Goal: Task Accomplishment & Management: Use online tool/utility

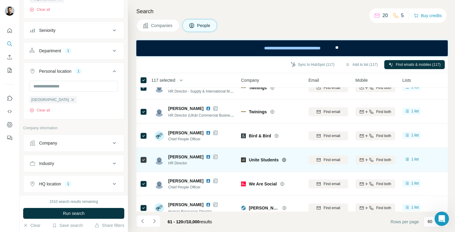
scroll to position [1321, 0]
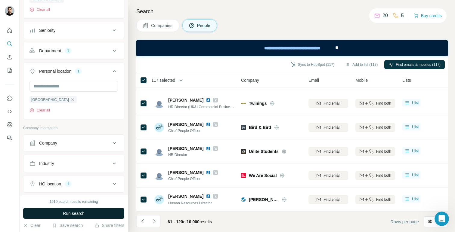
click at [102, 216] on button "Run search" at bounding box center [73, 213] width 101 height 11
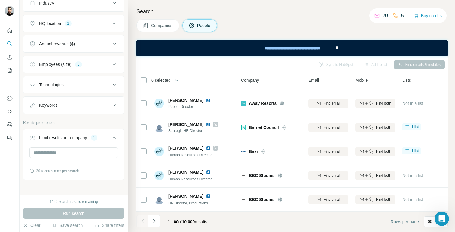
scroll to position [264, 0]
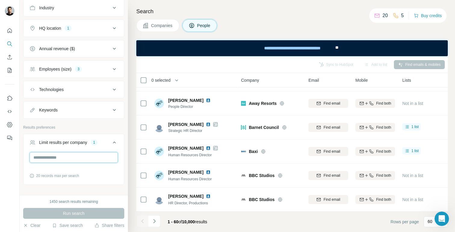
click at [76, 157] on input "*" at bounding box center [74, 157] width 89 height 11
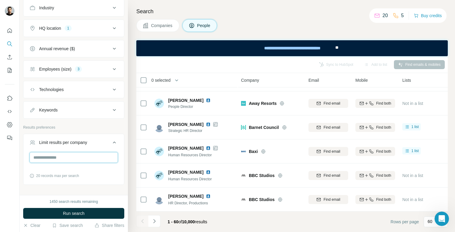
type input "*"
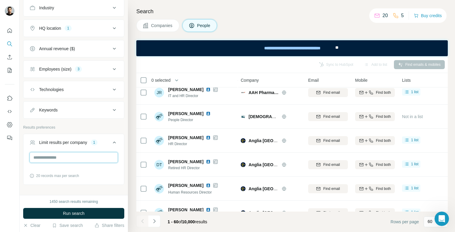
scroll to position [0, 0]
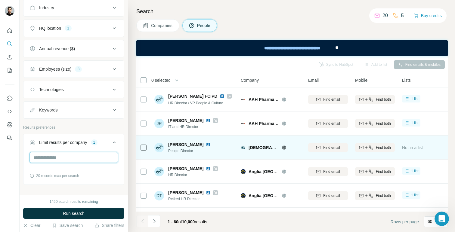
type input "*"
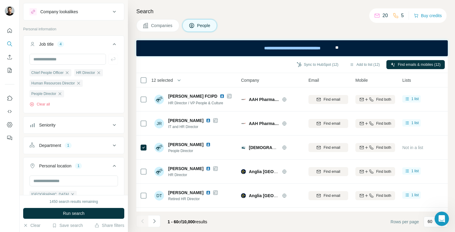
scroll to position [0, 0]
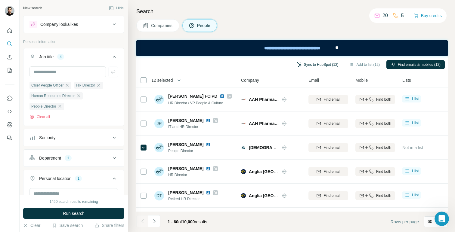
click at [313, 63] on button "Sync to HubSpot (12)" at bounding box center [318, 64] width 50 height 9
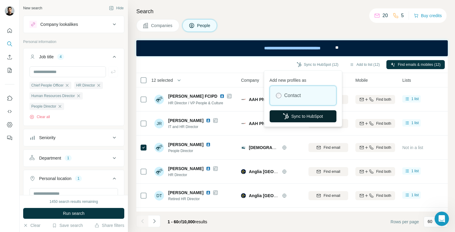
click at [298, 116] on button "Sync to HubSpot" at bounding box center [303, 117] width 67 height 12
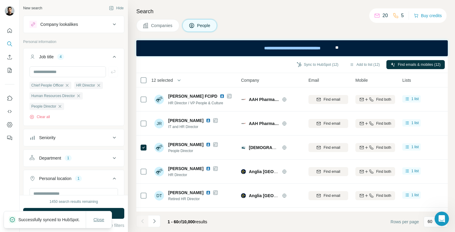
click at [98, 220] on span "Close" at bounding box center [99, 220] width 11 height 6
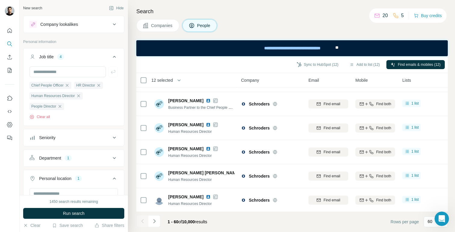
scroll to position [767, 0]
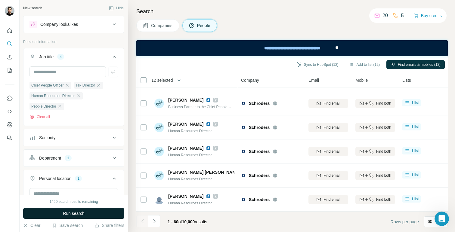
click at [88, 213] on button "Run search" at bounding box center [73, 213] width 101 height 11
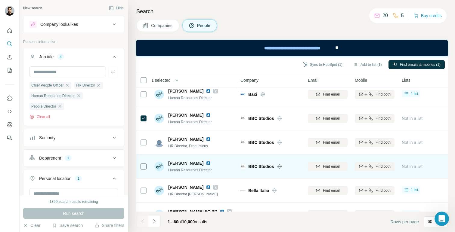
scroll to position [1321, 1]
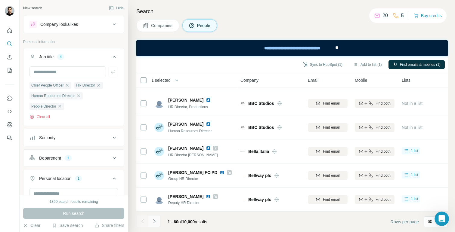
click at [154, 225] on button "Navigate to next page" at bounding box center [154, 222] width 12 height 12
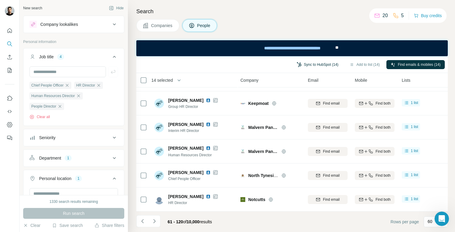
click at [319, 66] on button "Sync to HubSpot (14)" at bounding box center [318, 64] width 50 height 9
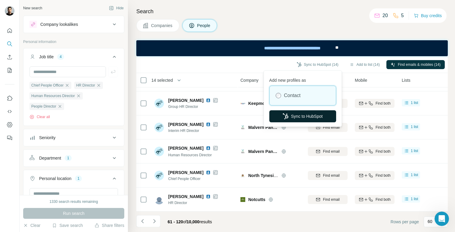
click at [304, 112] on button "Sync to HubSpot" at bounding box center [303, 117] width 67 height 12
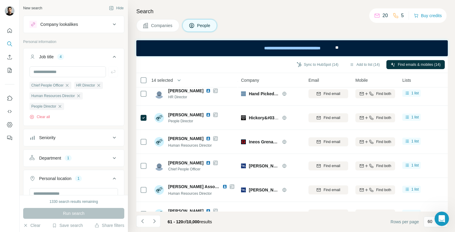
scroll to position [1321, 0]
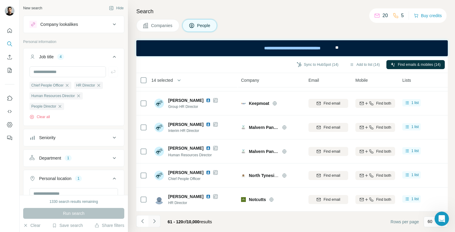
click at [154, 221] on icon "Navigate to next page" at bounding box center [154, 222] width 6 height 6
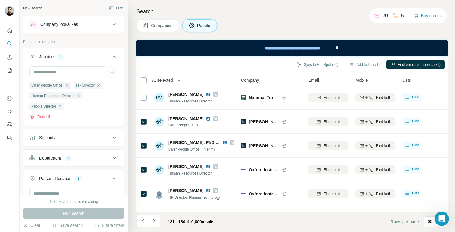
scroll to position [0, 0]
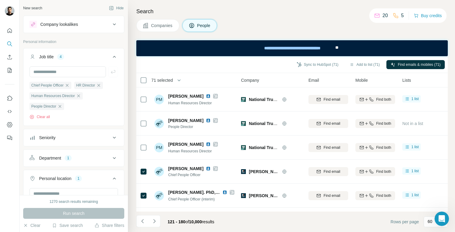
click at [145, 86] on th "71 selected" at bounding box center [184, 80] width 96 height 14
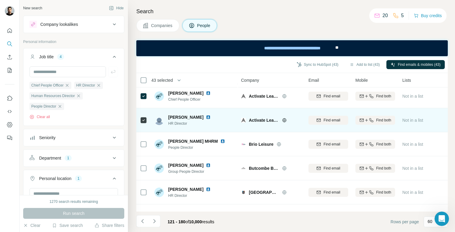
scroll to position [1098, 0]
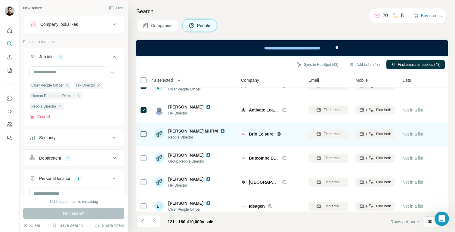
click at [148, 135] on td at bounding box center [143, 134] width 14 height 24
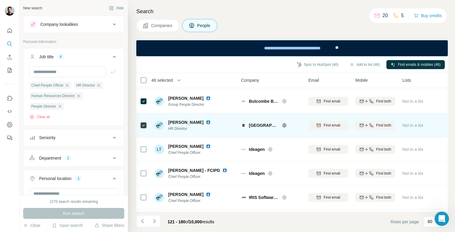
scroll to position [1162, 0]
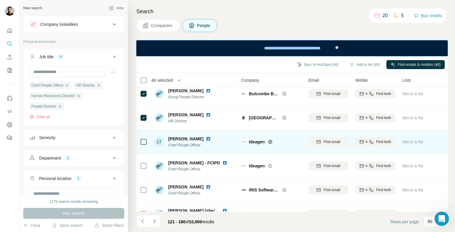
click at [145, 138] on div at bounding box center [143, 142] width 7 height 17
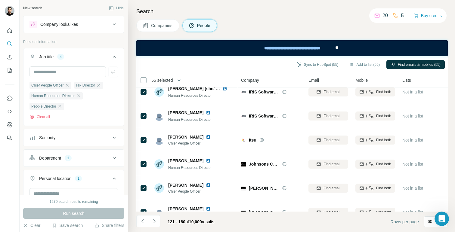
scroll to position [1321, 0]
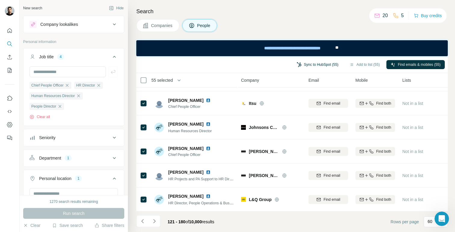
click at [309, 64] on button "Sync to HubSpot (55)" at bounding box center [318, 64] width 50 height 9
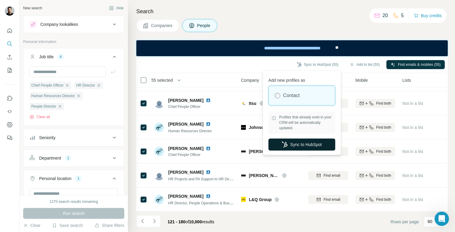
click at [284, 144] on icon "button" at bounding box center [284, 145] width 5 height 6
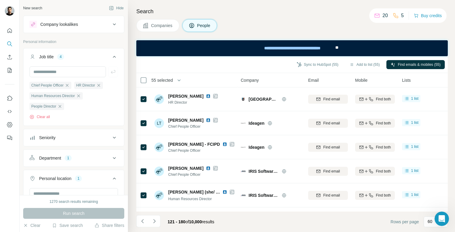
scroll to position [1225, 0]
